Goal: Information Seeking & Learning: Learn about a topic

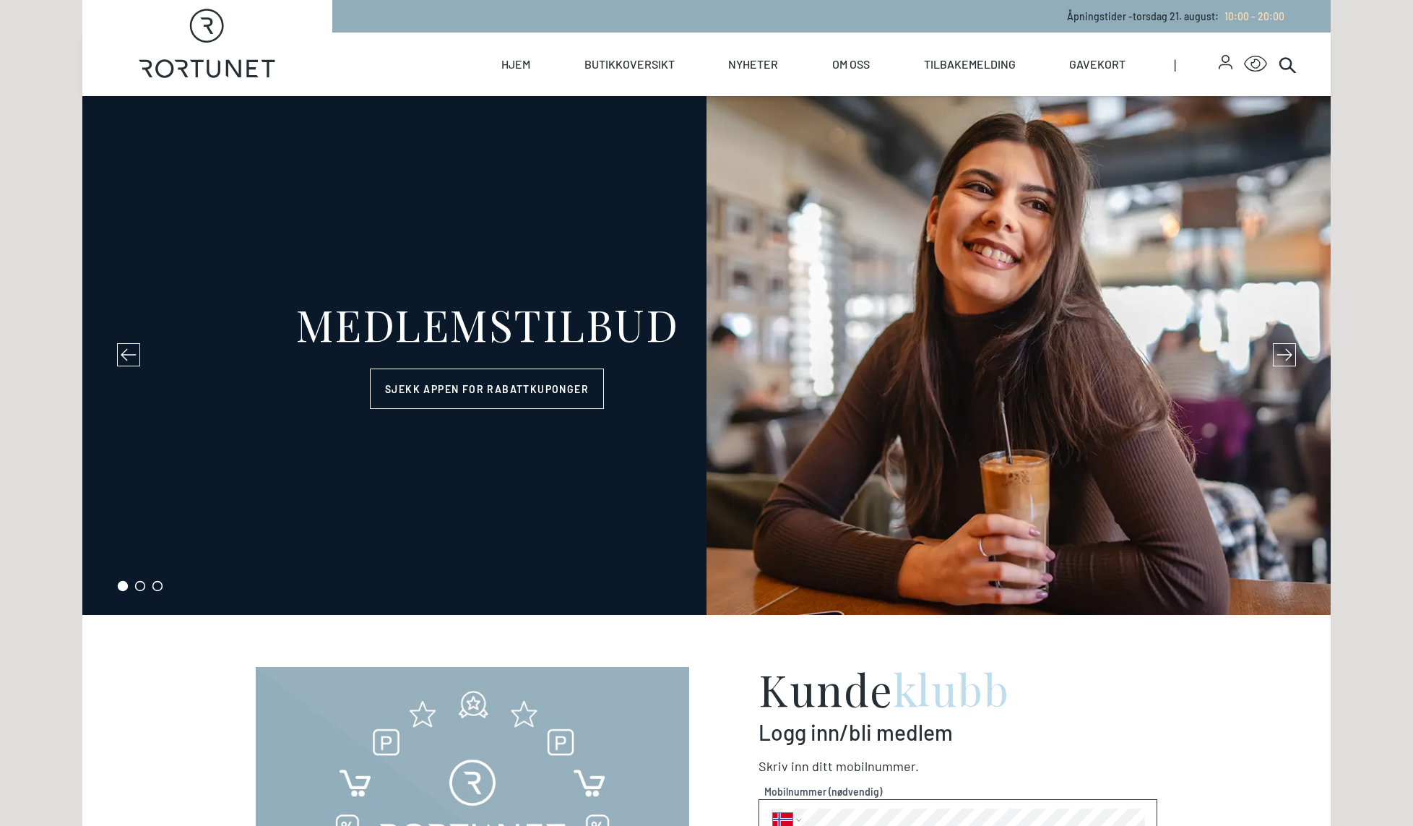
select select "NO"
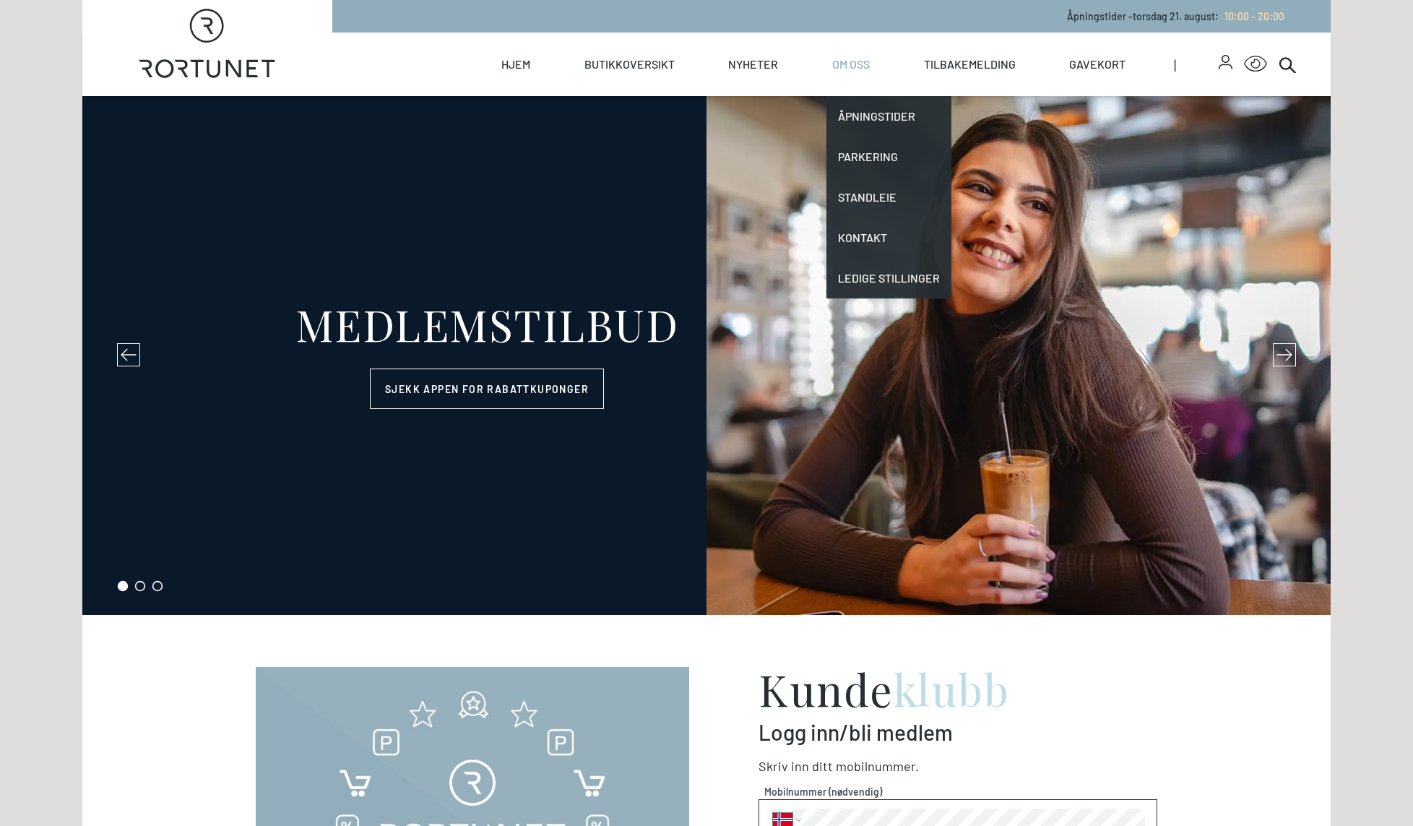
click at [849, 60] on link "Om oss" at bounding box center [851, 65] width 38 height 64
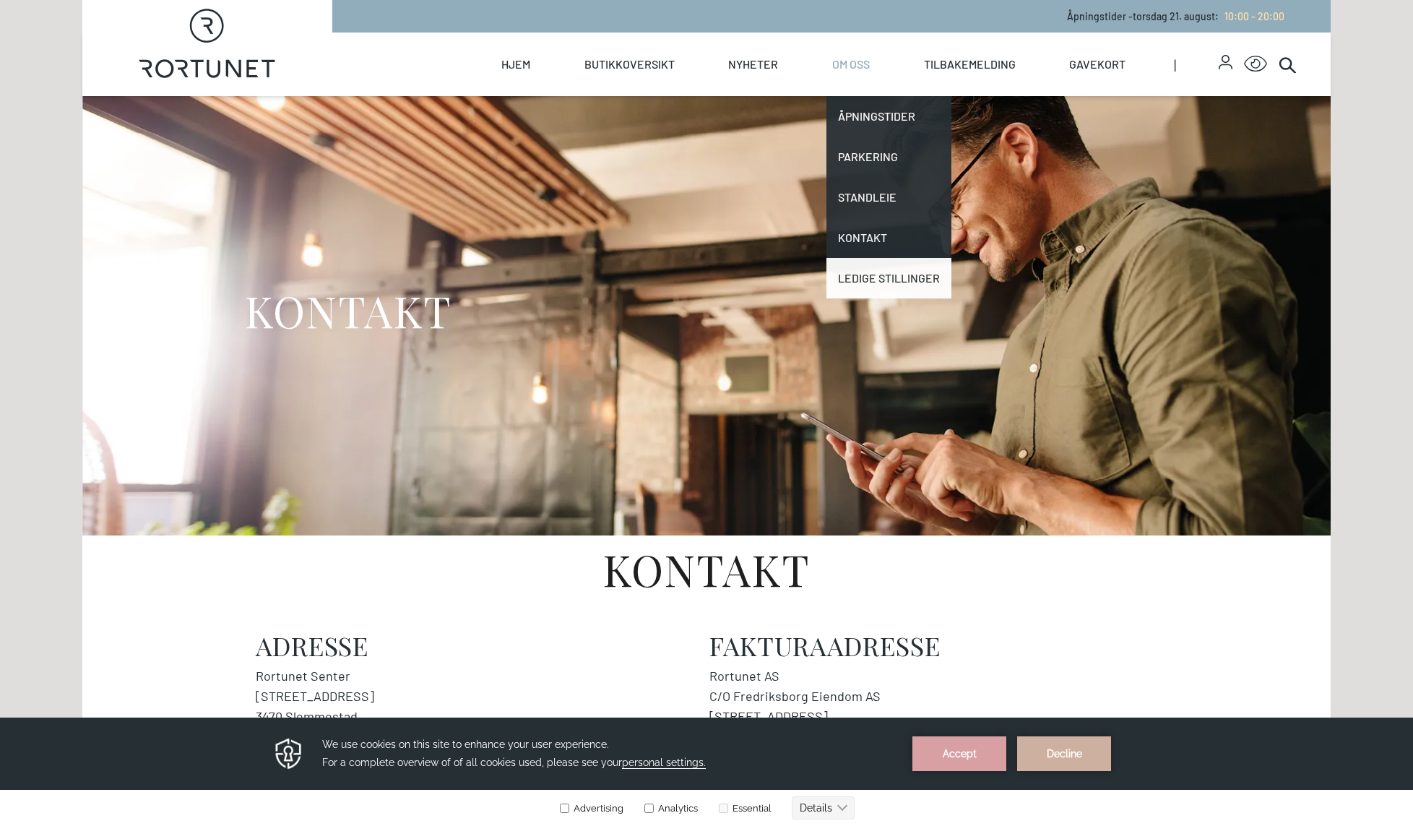
click at [857, 268] on link "Ledige stillinger" at bounding box center [888, 278] width 125 height 40
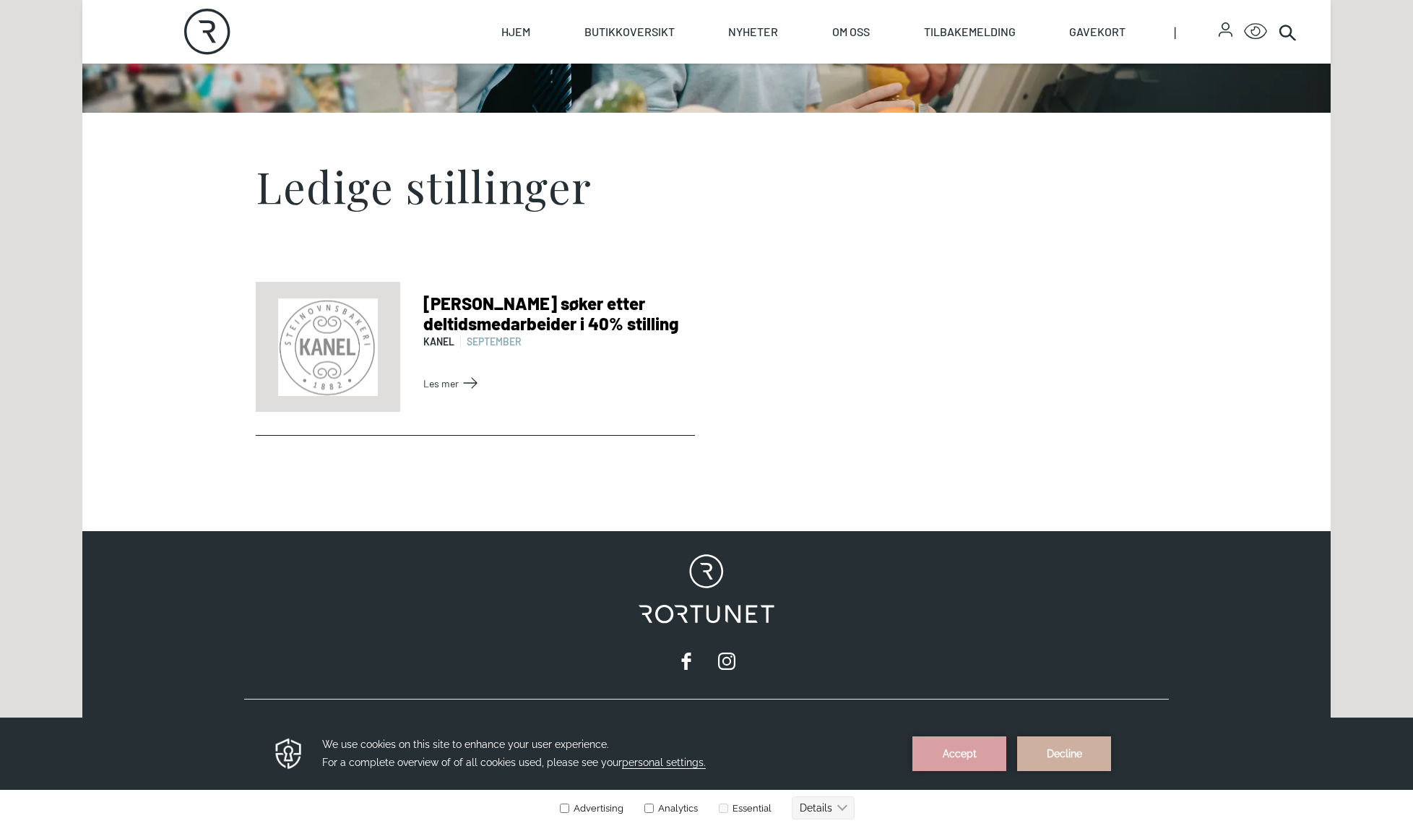
scroll to position [433, 0]
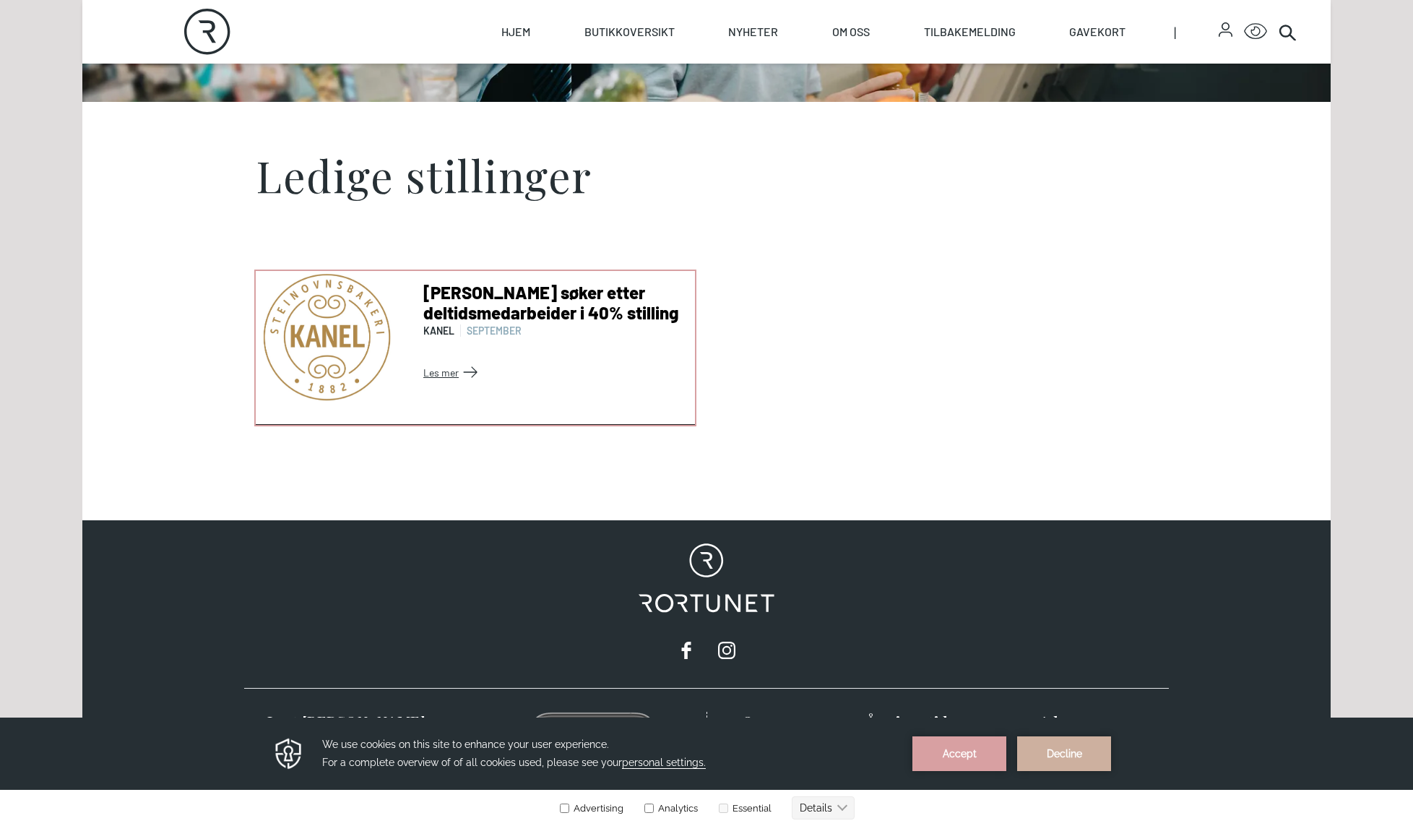
click at [436, 373] on link "Les mer" at bounding box center [556, 371] width 266 height 23
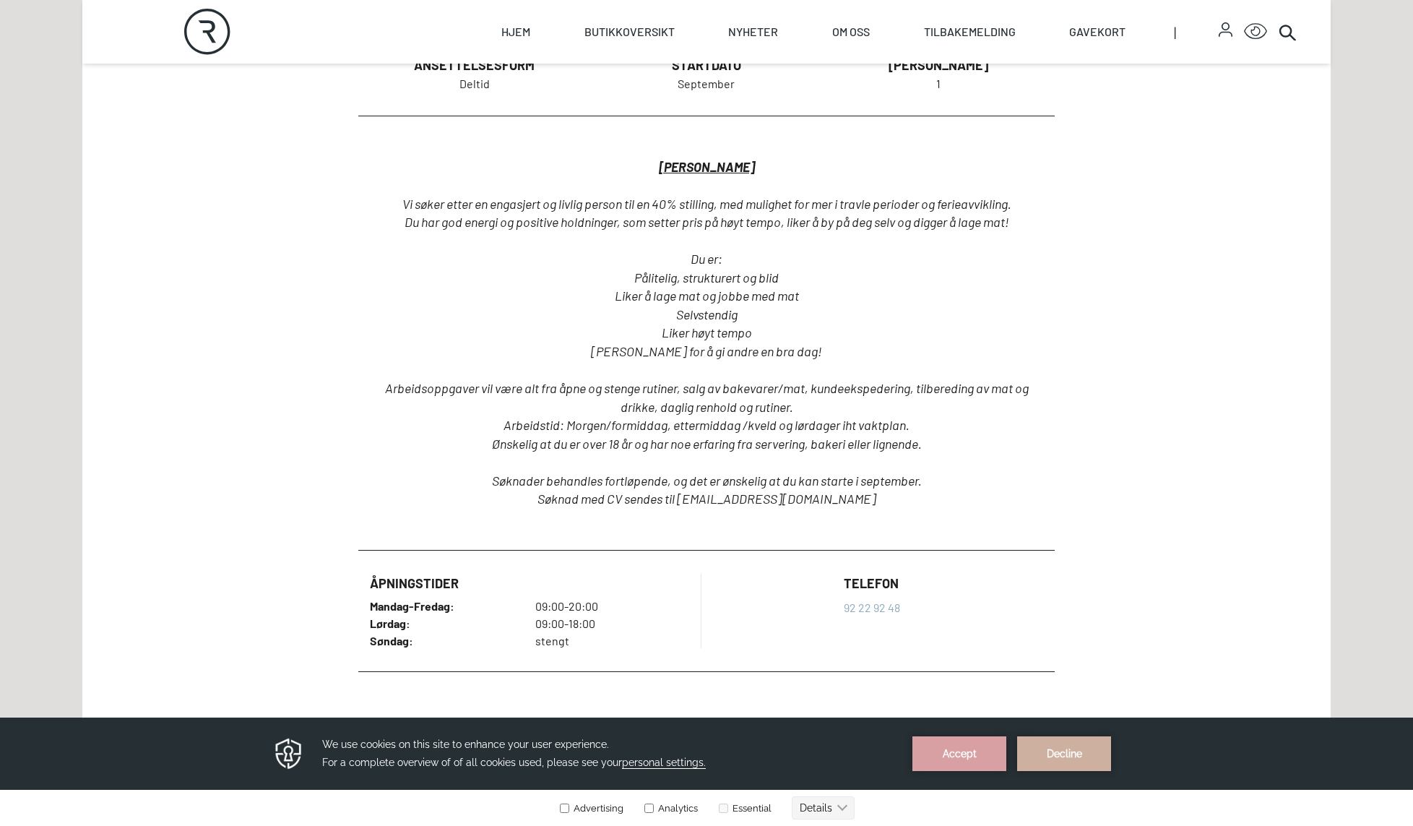
scroll to position [795, 0]
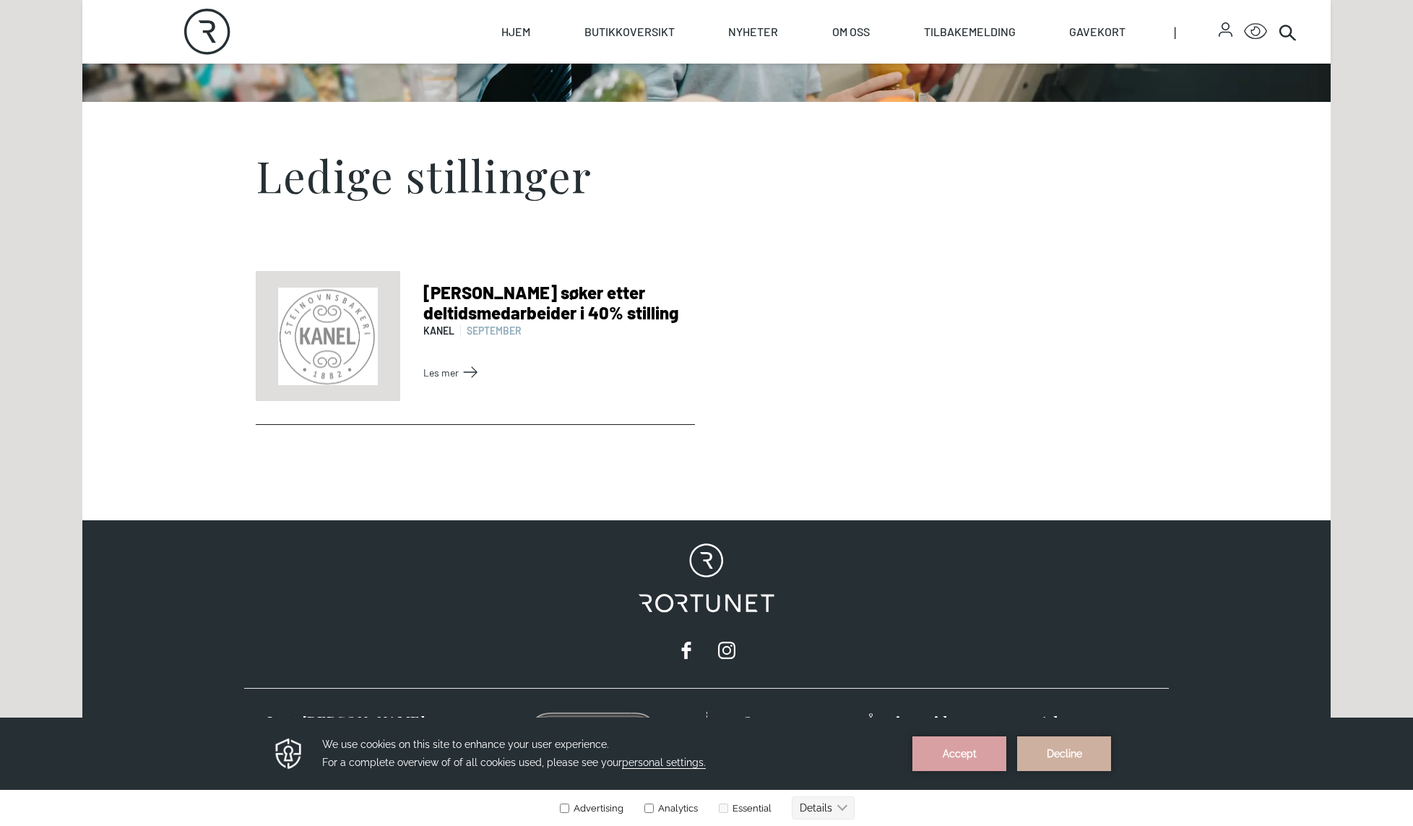
scroll to position [607, 0]
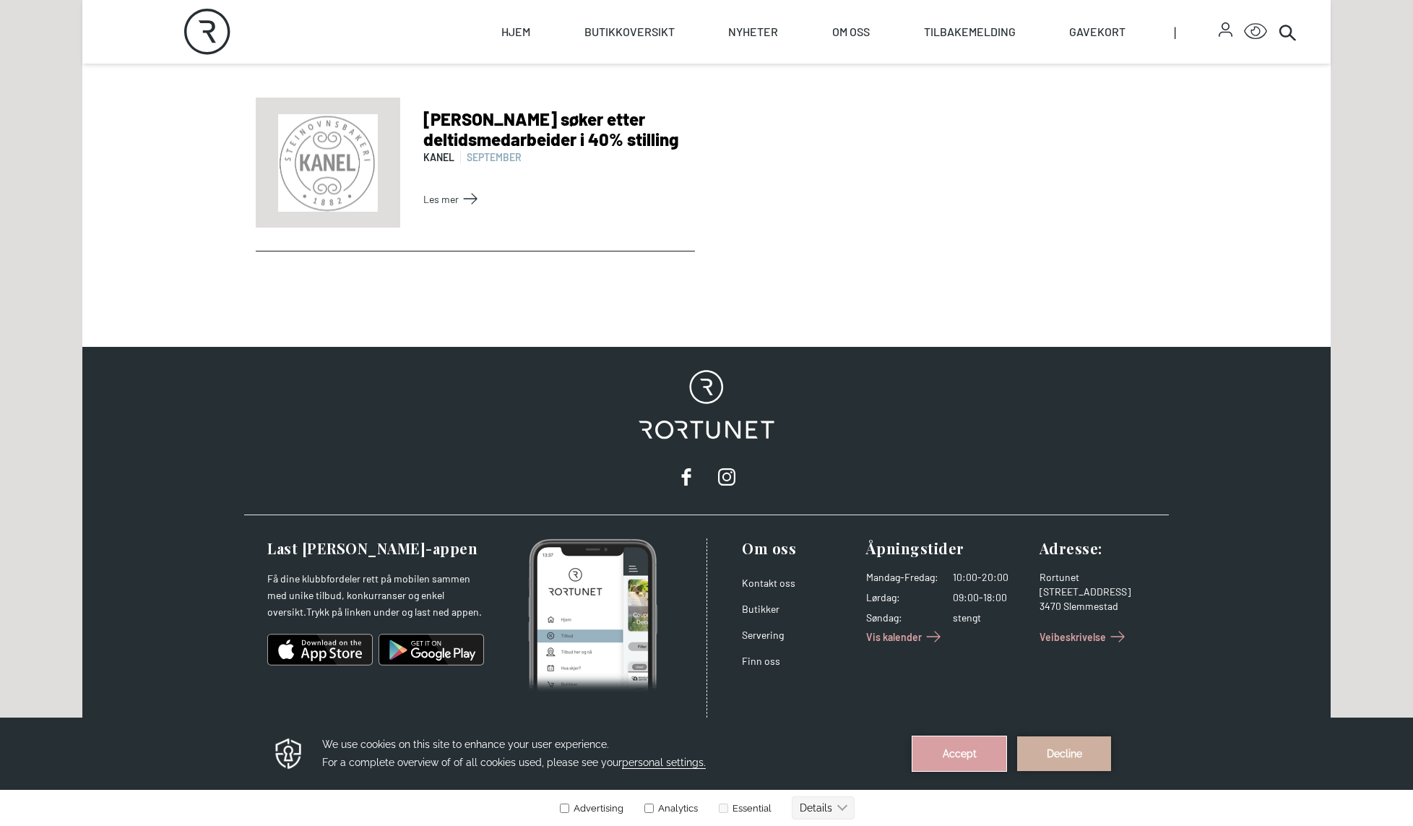
click at [948, 749] on button "Accept" at bounding box center [959, 753] width 94 height 35
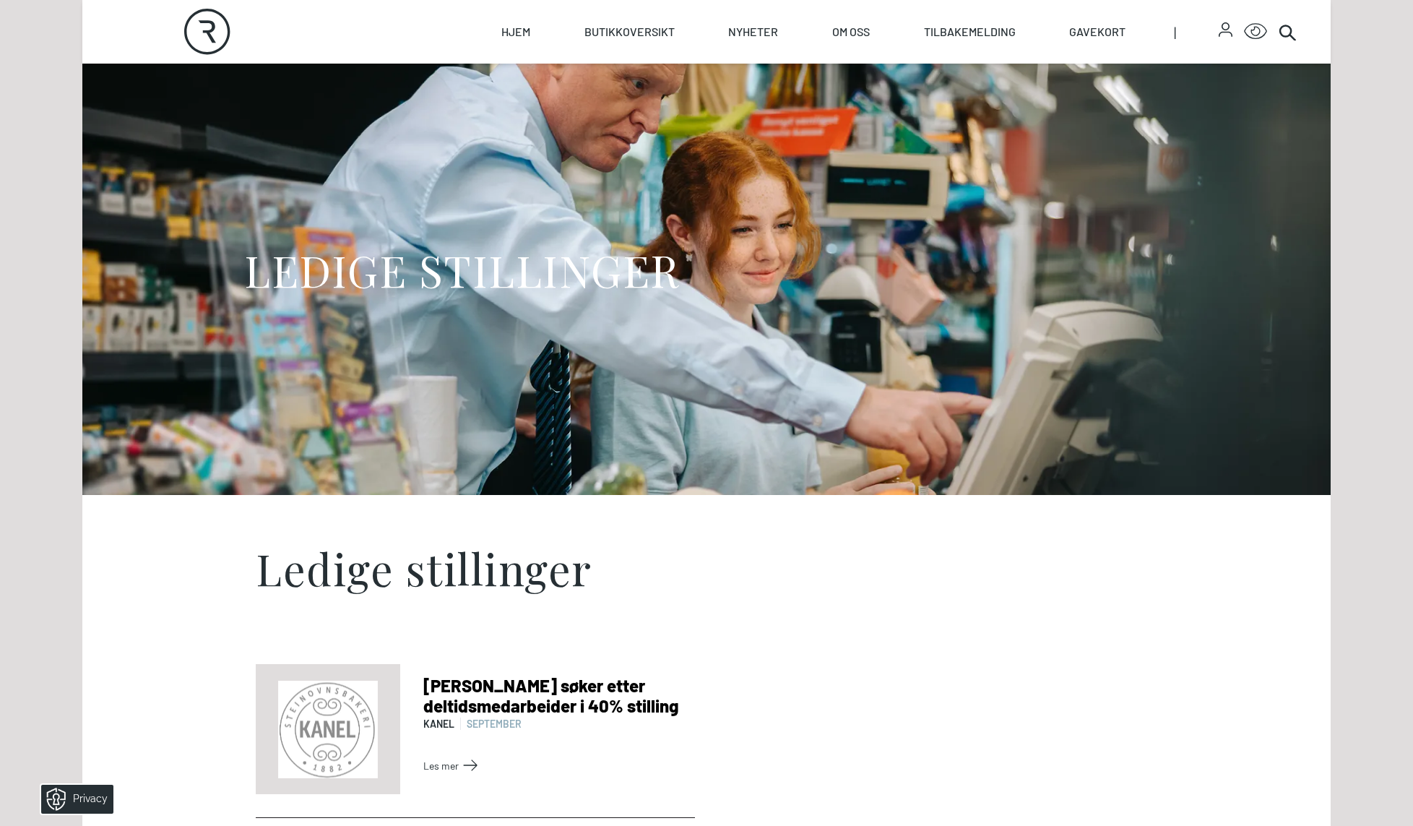
scroll to position [0, 0]
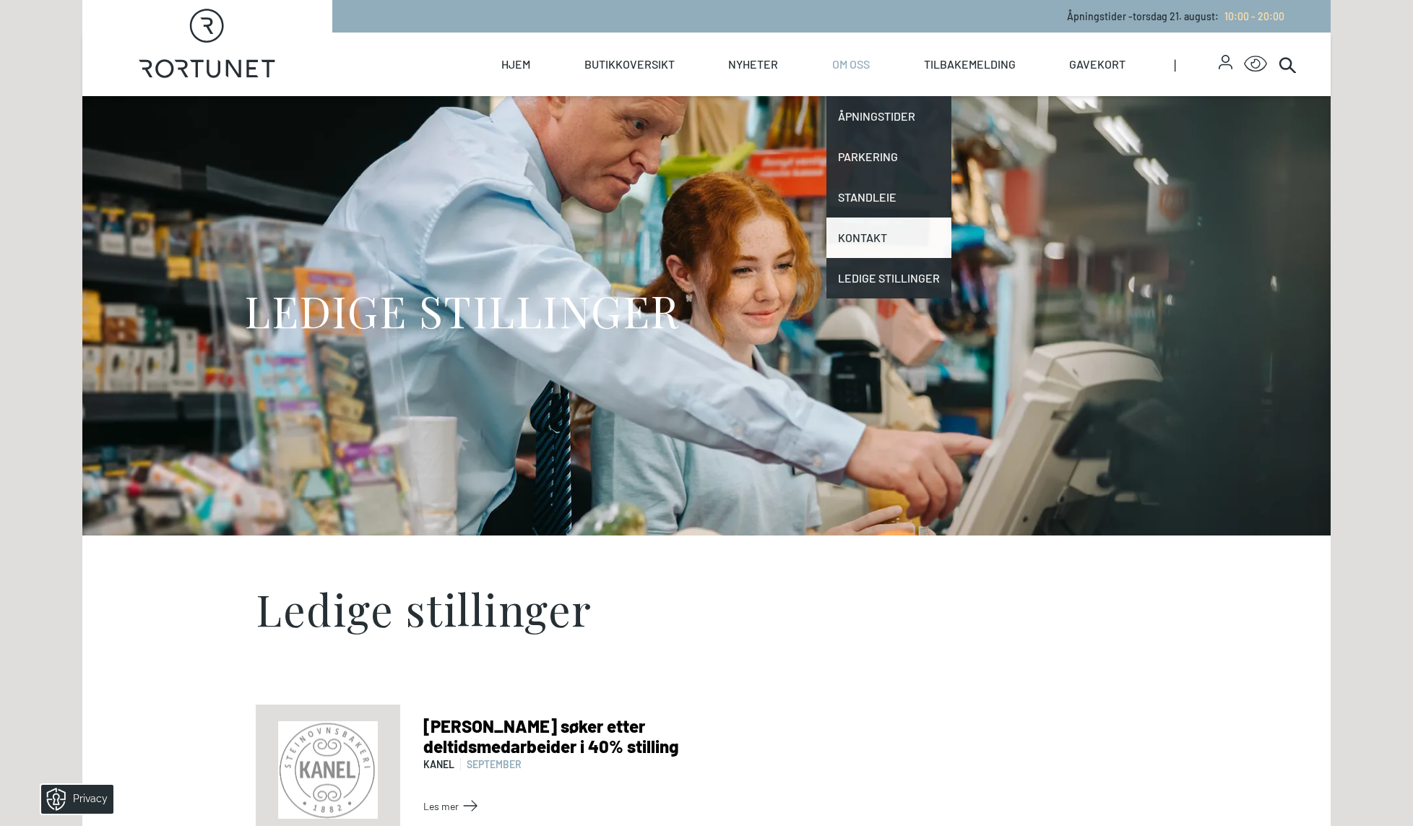
click at [861, 224] on link "Kontakt" at bounding box center [888, 237] width 125 height 40
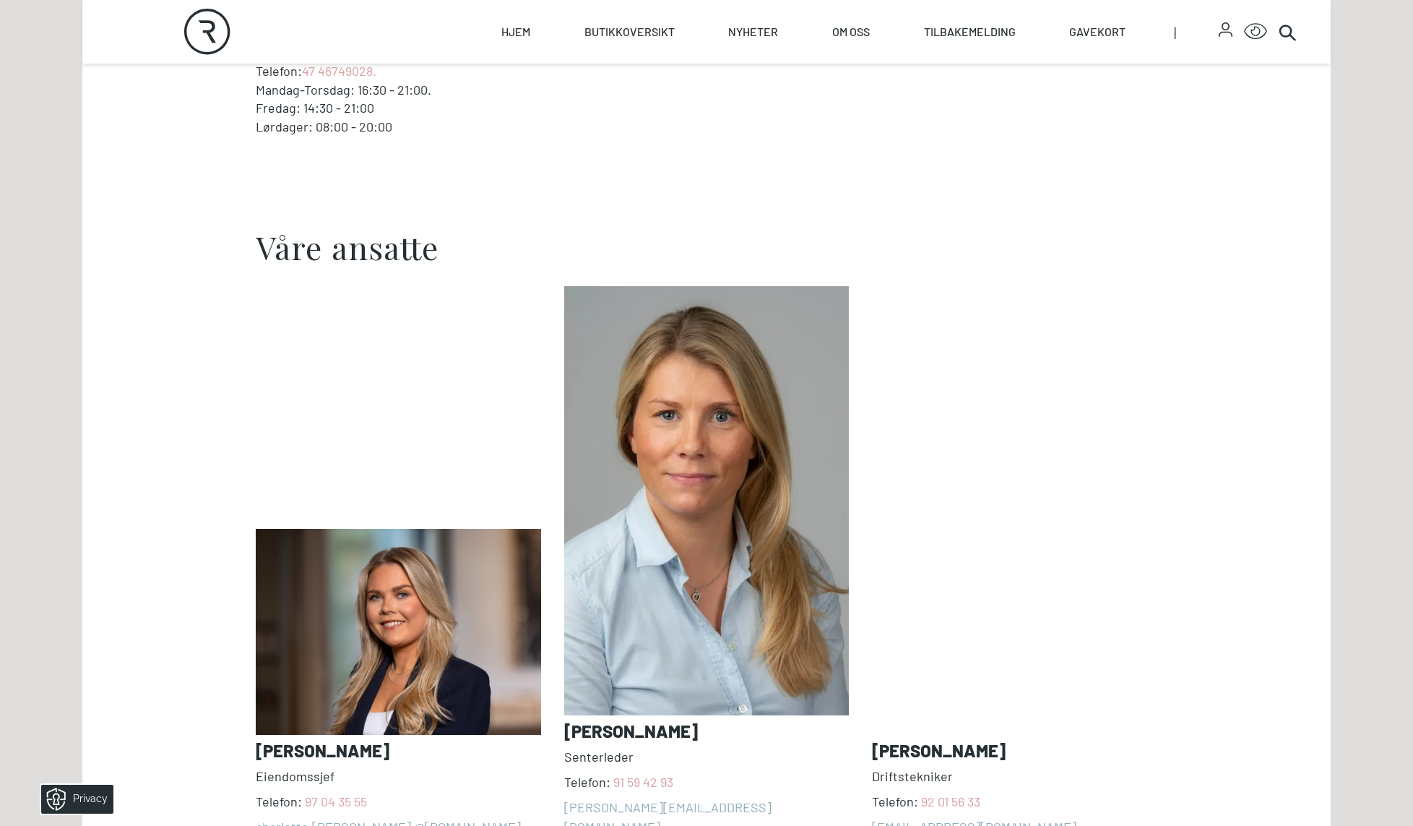
scroll to position [1156, 0]
